Goal: Information Seeking & Learning: Learn about a topic

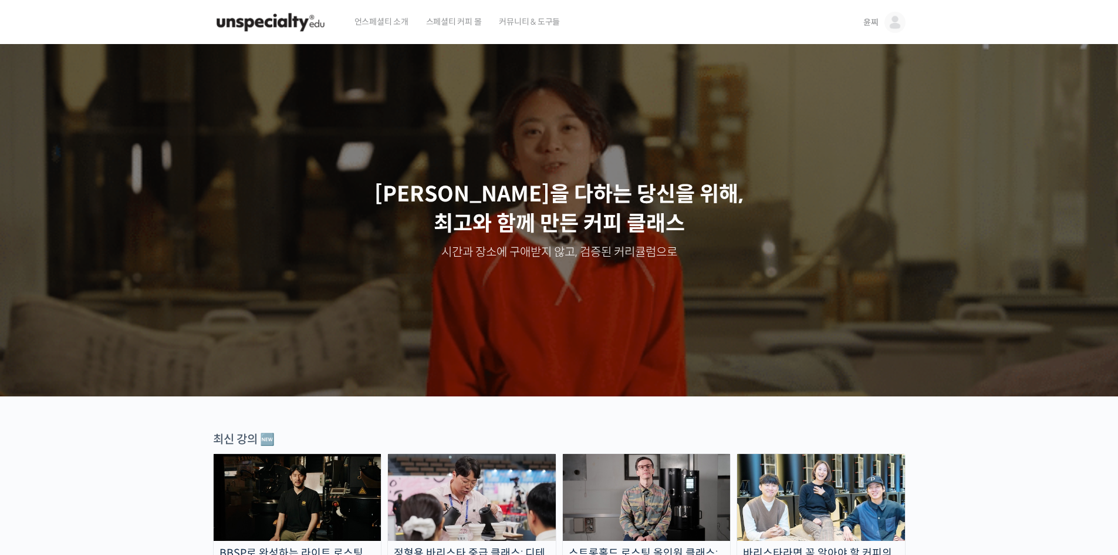
click at [864, 22] on span "윤찌" at bounding box center [871, 22] width 15 height 11
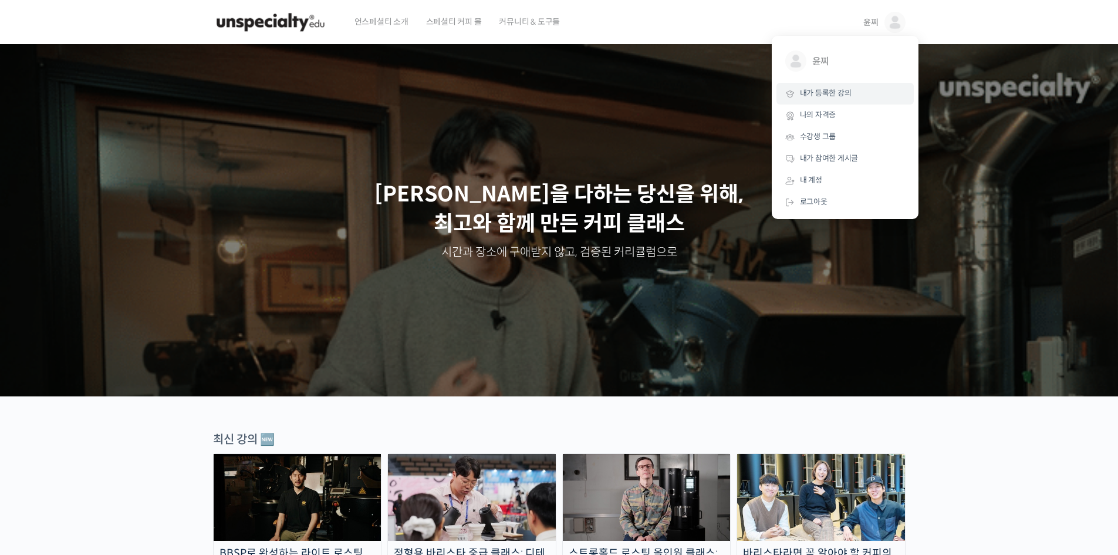
click at [828, 104] on link "내가 등록한 강의" at bounding box center [845, 94] width 137 height 22
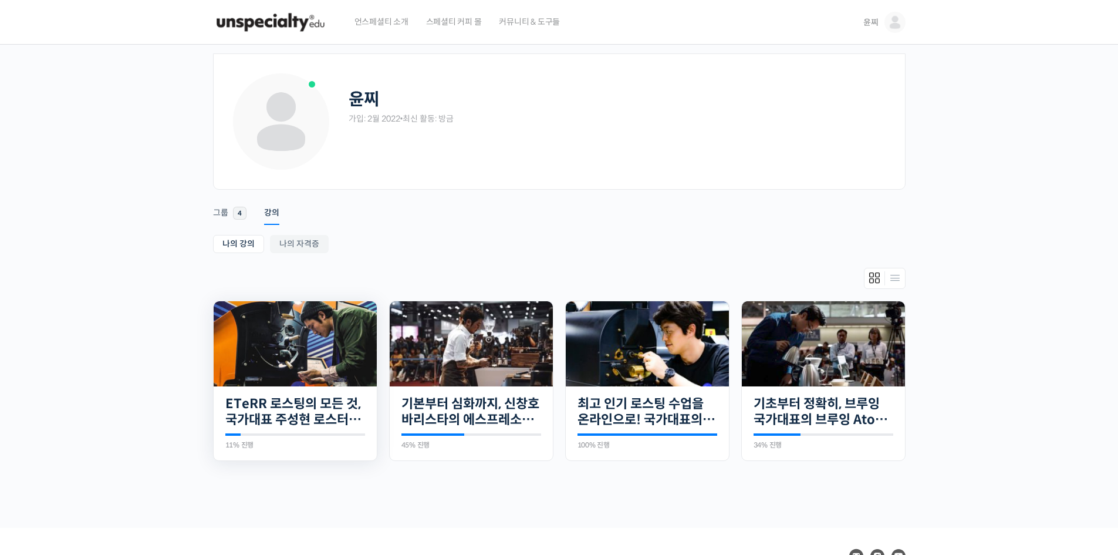
click at [298, 348] on img at bounding box center [295, 343] width 163 height 85
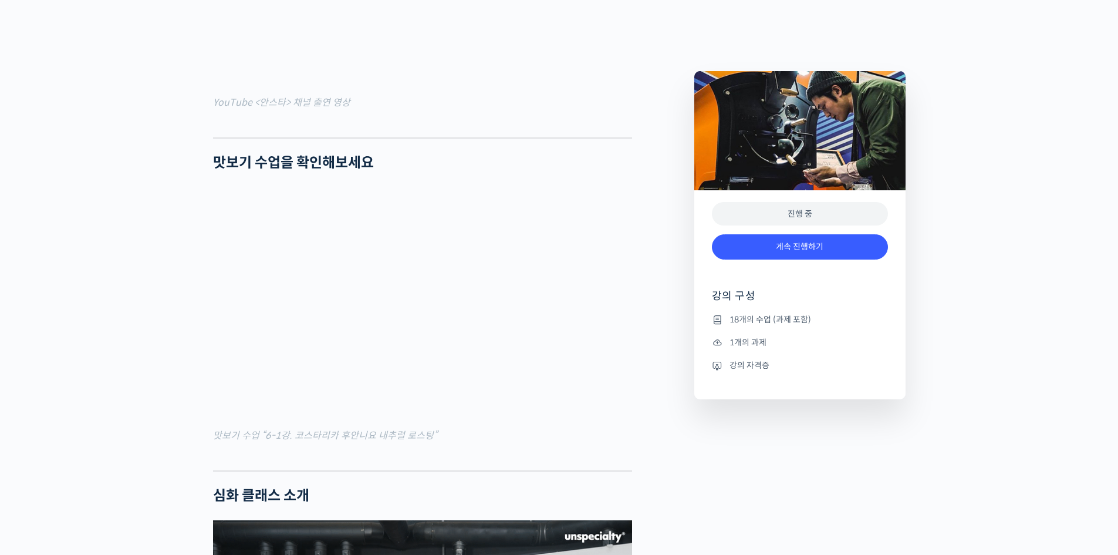
scroll to position [1233, 0]
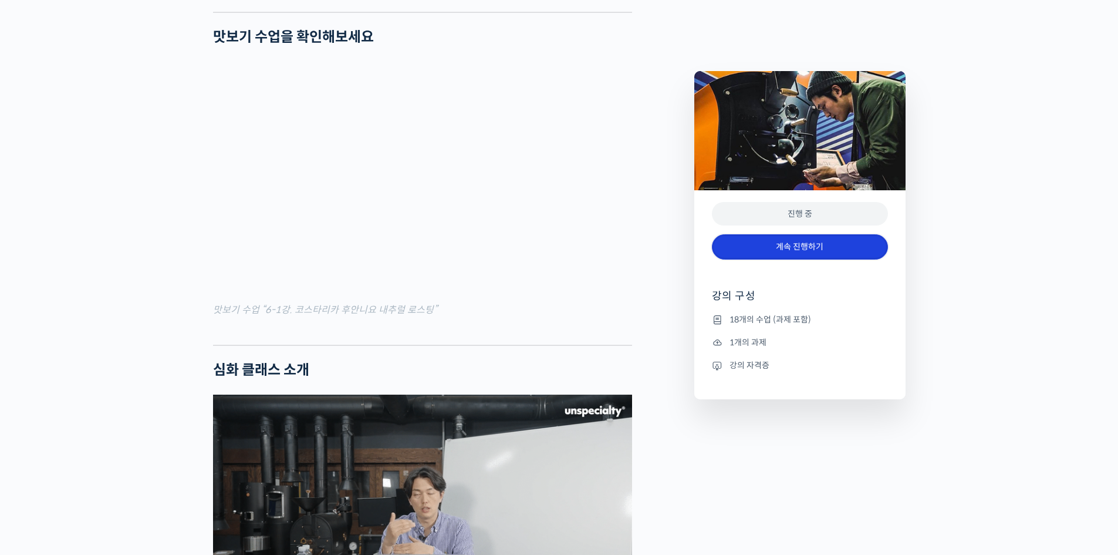
click at [756, 254] on link "계속 진행하기" at bounding box center [800, 246] width 176 height 25
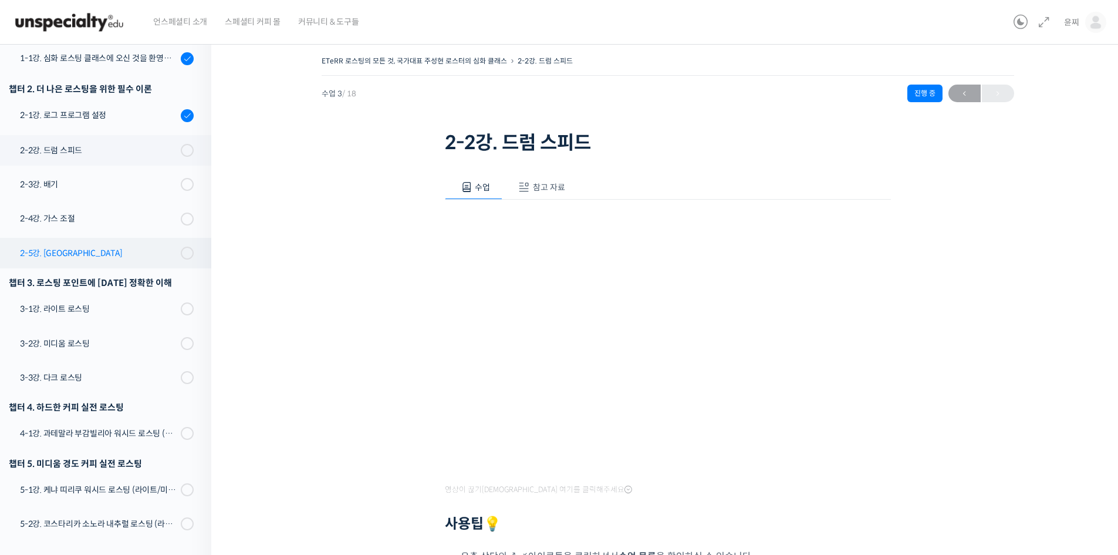
scroll to position [15, 0]
